Goal: Task Accomplishment & Management: Manage account settings

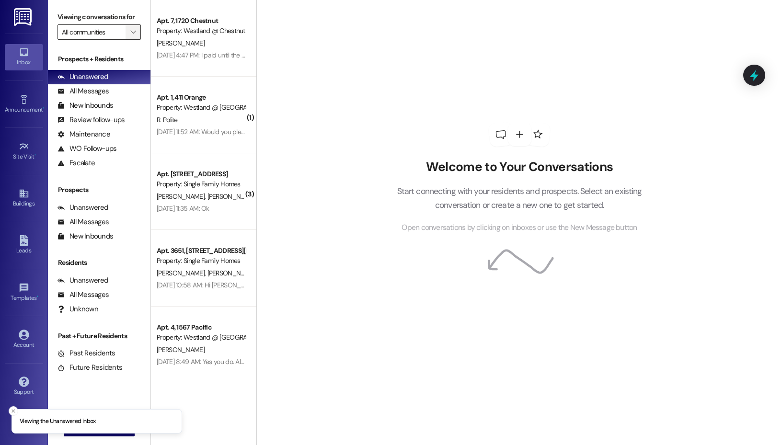
click at [126, 27] on button "" at bounding box center [133, 31] width 15 height 15
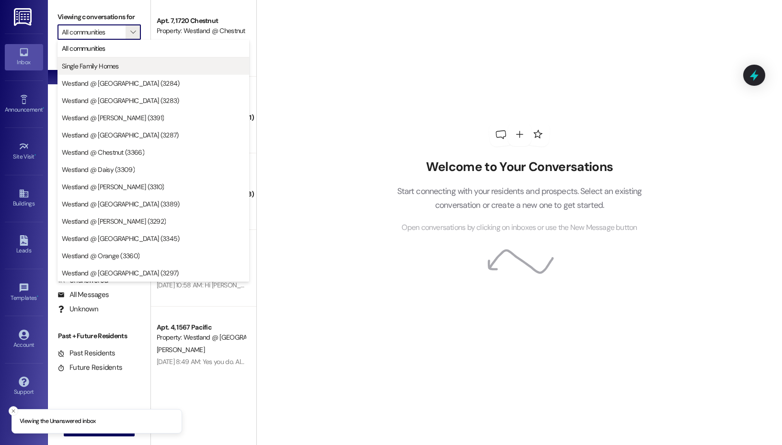
click at [133, 64] on span "Single Family Homes" at bounding box center [153, 66] width 183 height 10
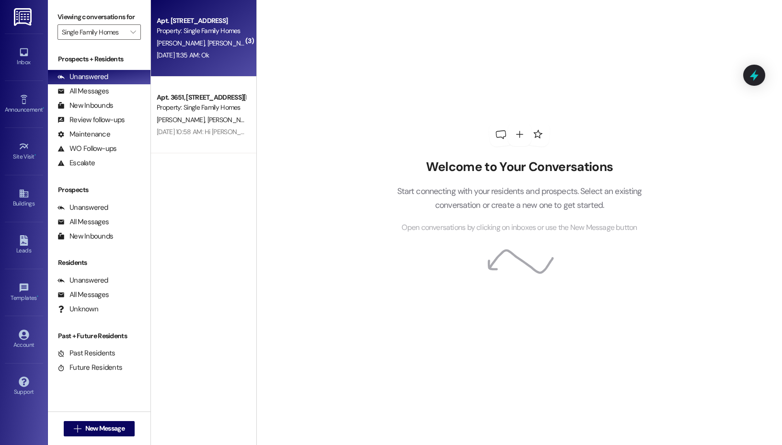
click at [186, 30] on div "Property: Single Family Homes" at bounding box center [201, 31] width 89 height 10
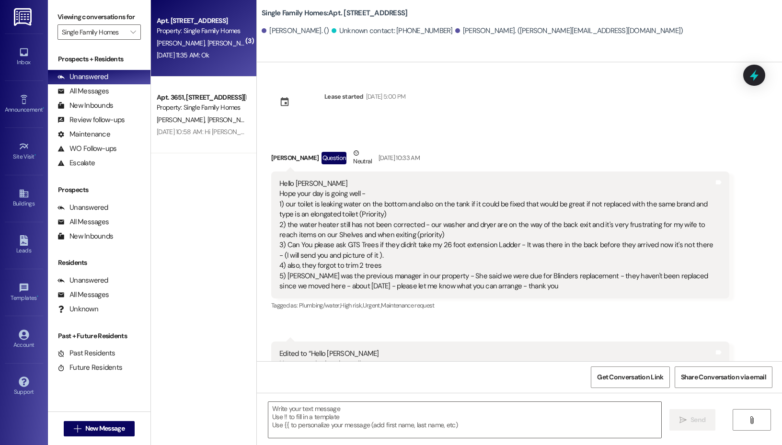
scroll to position [18146, 0]
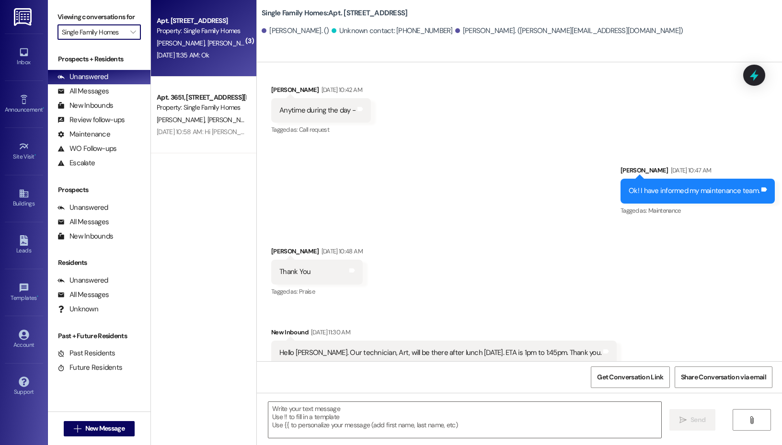
click at [124, 28] on input "Single Family Homes" at bounding box center [94, 31] width 64 height 15
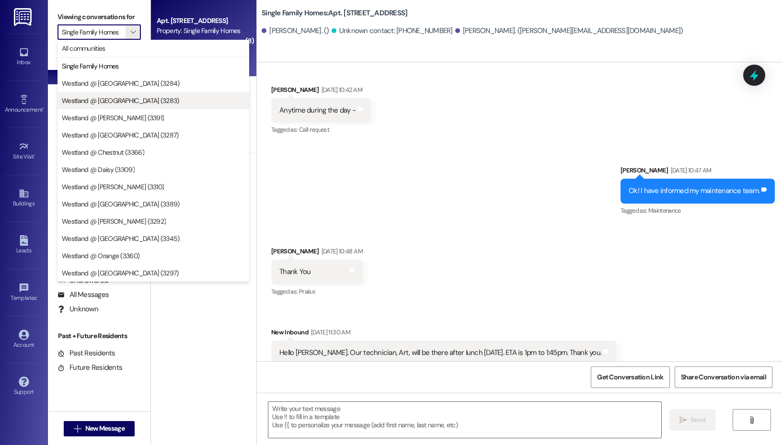
click at [153, 99] on span "Westland @ [GEOGRAPHIC_DATA] (3283)" at bounding box center [153, 101] width 183 height 10
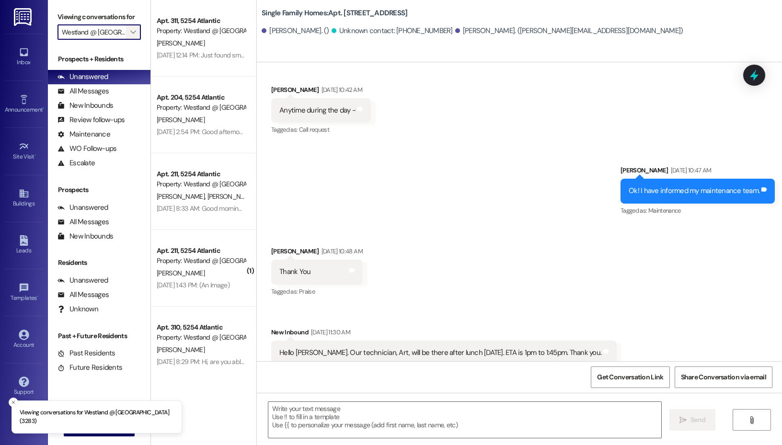
click at [130, 30] on icon "" at bounding box center [132, 32] width 5 height 8
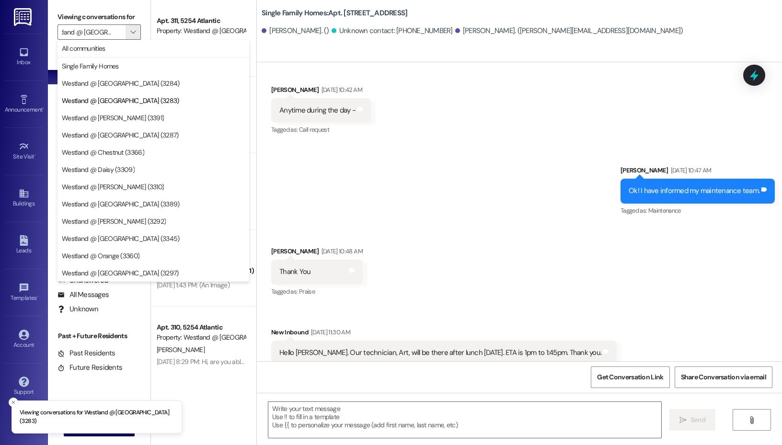
click at [442, 225] on div "Received via SMS [PERSON_NAME] [DATE] 10:48 AM Thank You Tags and notes Tagged …" at bounding box center [519, 339] width 525 height 229
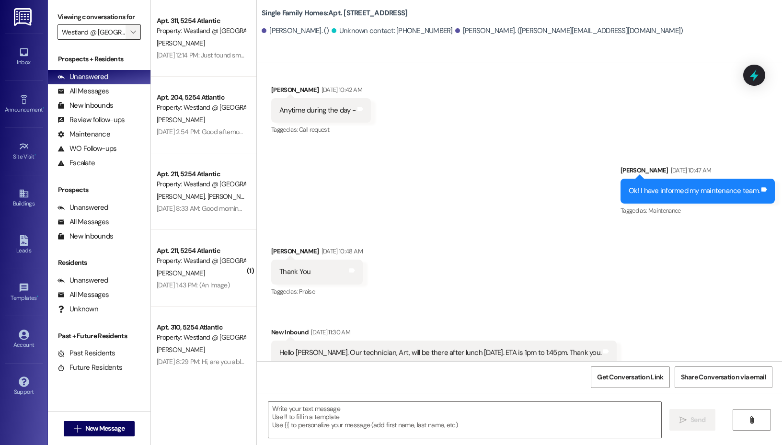
click at [133, 32] on icon "" at bounding box center [132, 32] width 5 height 8
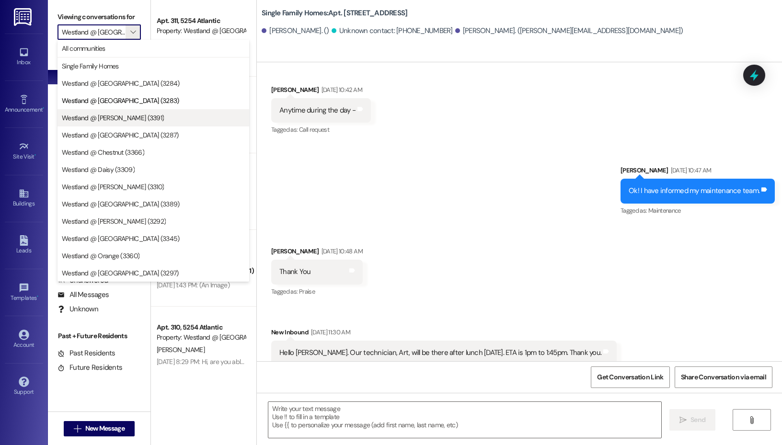
click at [143, 111] on button "Westland @ [PERSON_NAME] (3391)" at bounding box center [154, 117] width 192 height 17
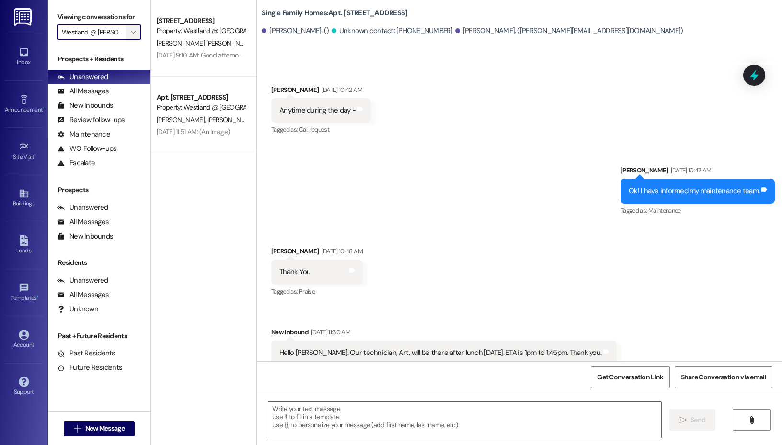
click at [127, 35] on button "" at bounding box center [133, 31] width 15 height 15
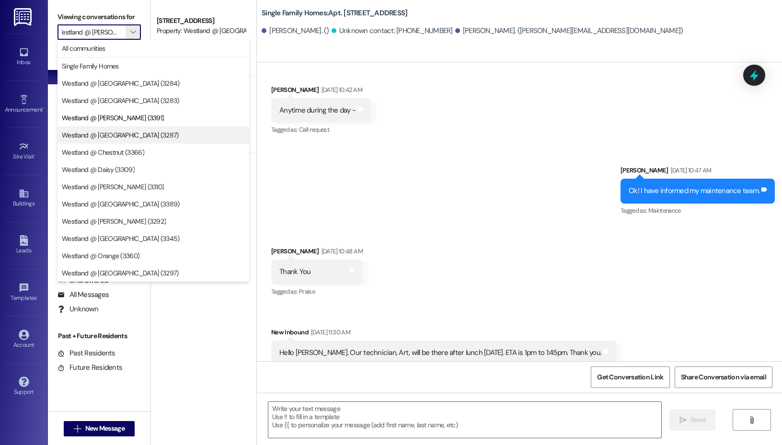
click at [127, 134] on span "Westland @ [GEOGRAPHIC_DATA] (3287)" at bounding box center [120, 135] width 117 height 10
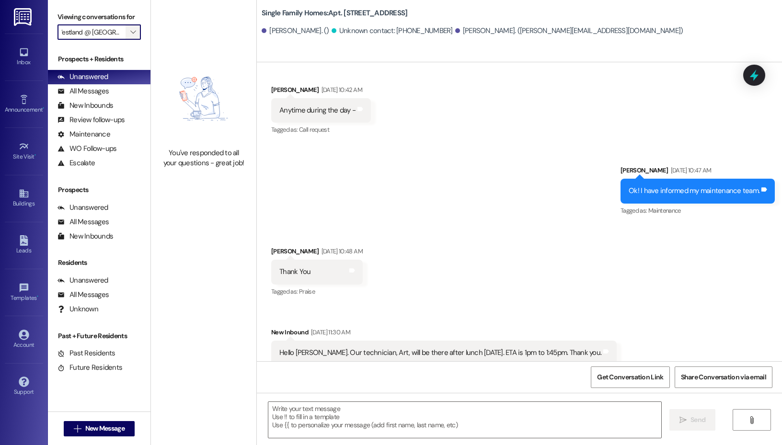
click at [136, 31] on span "" at bounding box center [132, 31] width 9 height 15
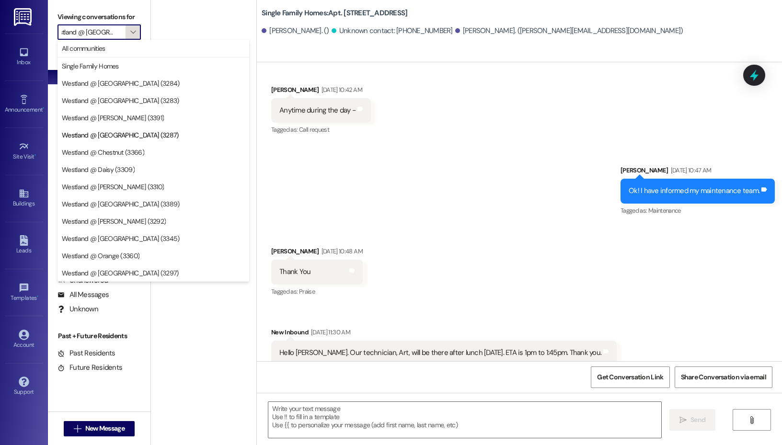
scroll to position [0, 12]
click at [127, 202] on span "Westland @ [GEOGRAPHIC_DATA] (3389)" at bounding box center [121, 204] width 118 height 10
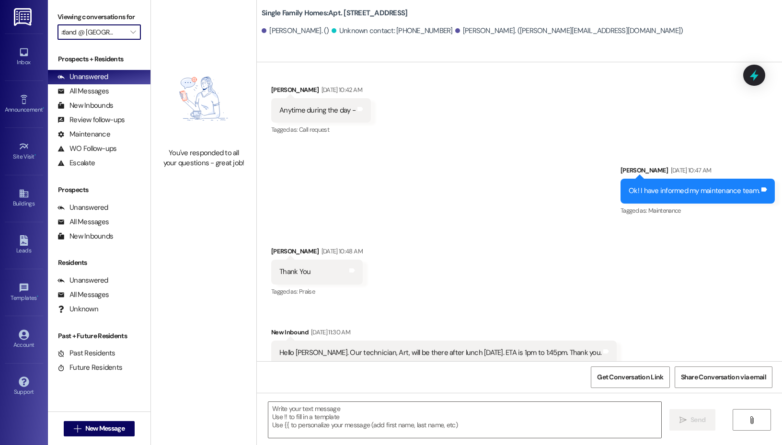
type input "Westland @ [GEOGRAPHIC_DATA] (3389)"
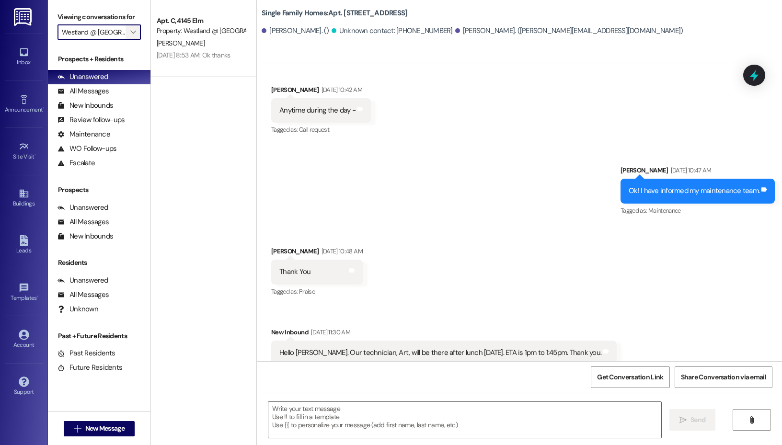
click at [133, 37] on span "" at bounding box center [132, 31] width 9 height 15
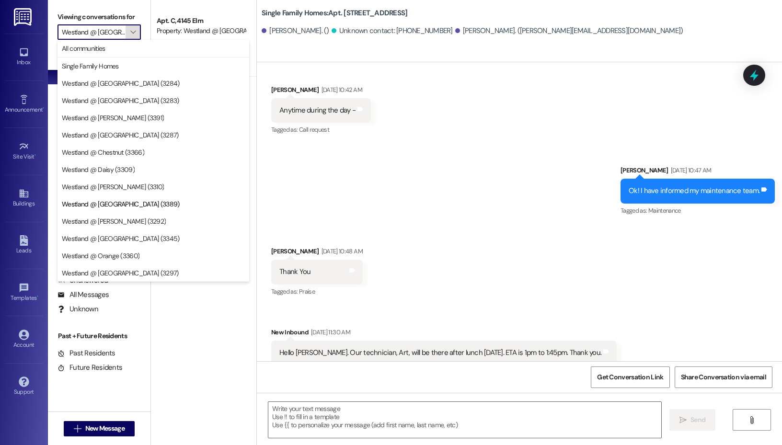
scroll to position [0, 3]
